Goal: Task Accomplishment & Management: Use online tool/utility

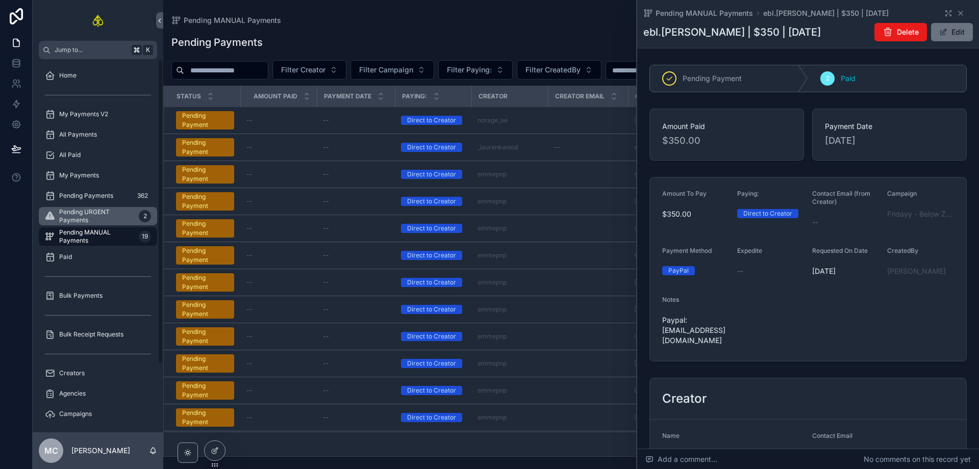
click at [102, 214] on span "Pending URGENT Payments" at bounding box center [97, 216] width 76 height 16
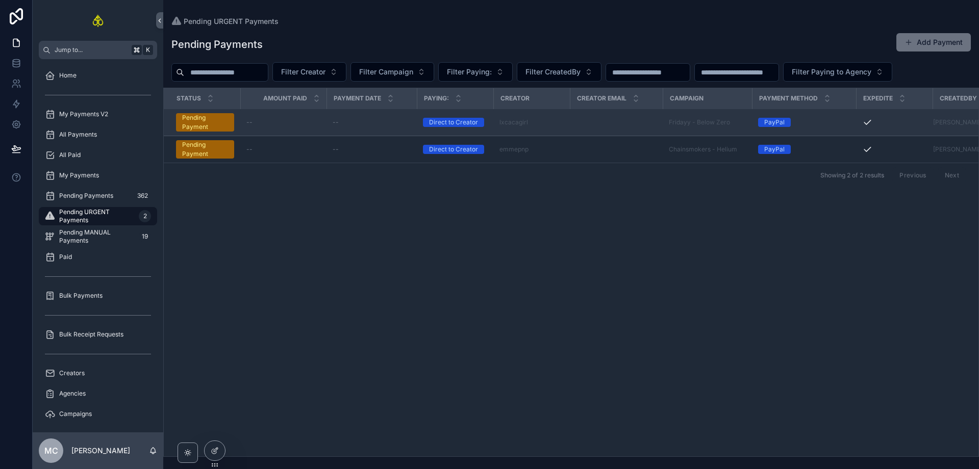
click at [593, 123] on td "scrollable content" at bounding box center [616, 122] width 93 height 27
click at [398, 120] on div "--" at bounding box center [372, 122] width 78 height 8
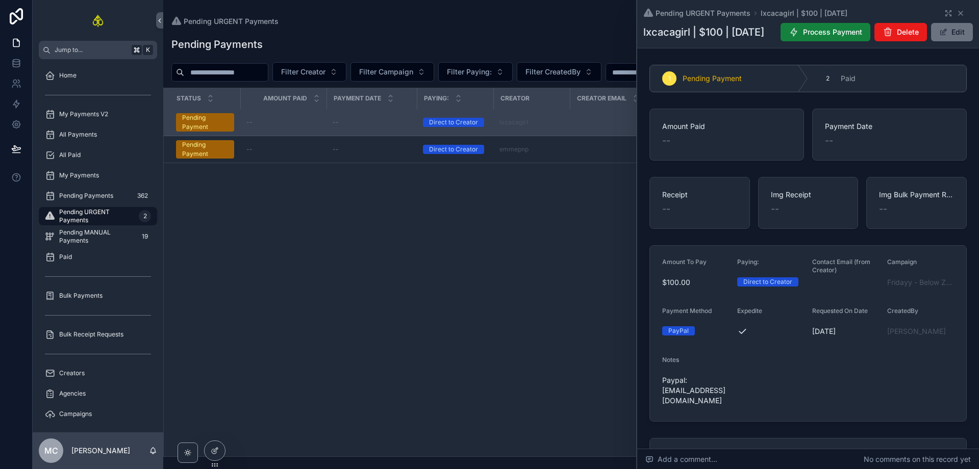
click at [853, 28] on span "Process Payment" at bounding box center [832, 32] width 59 height 10
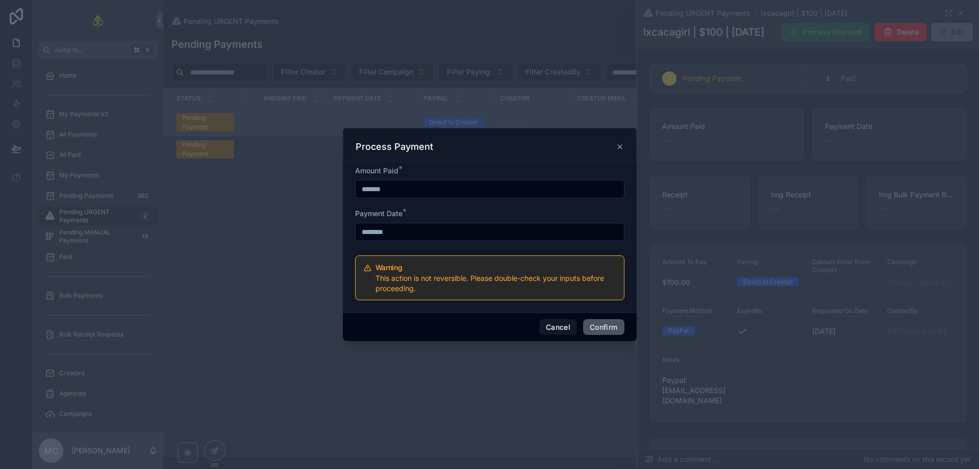
click at [600, 329] on button "Confirm" at bounding box center [603, 327] width 41 height 16
